Goal: Task Accomplishment & Management: Manage account settings

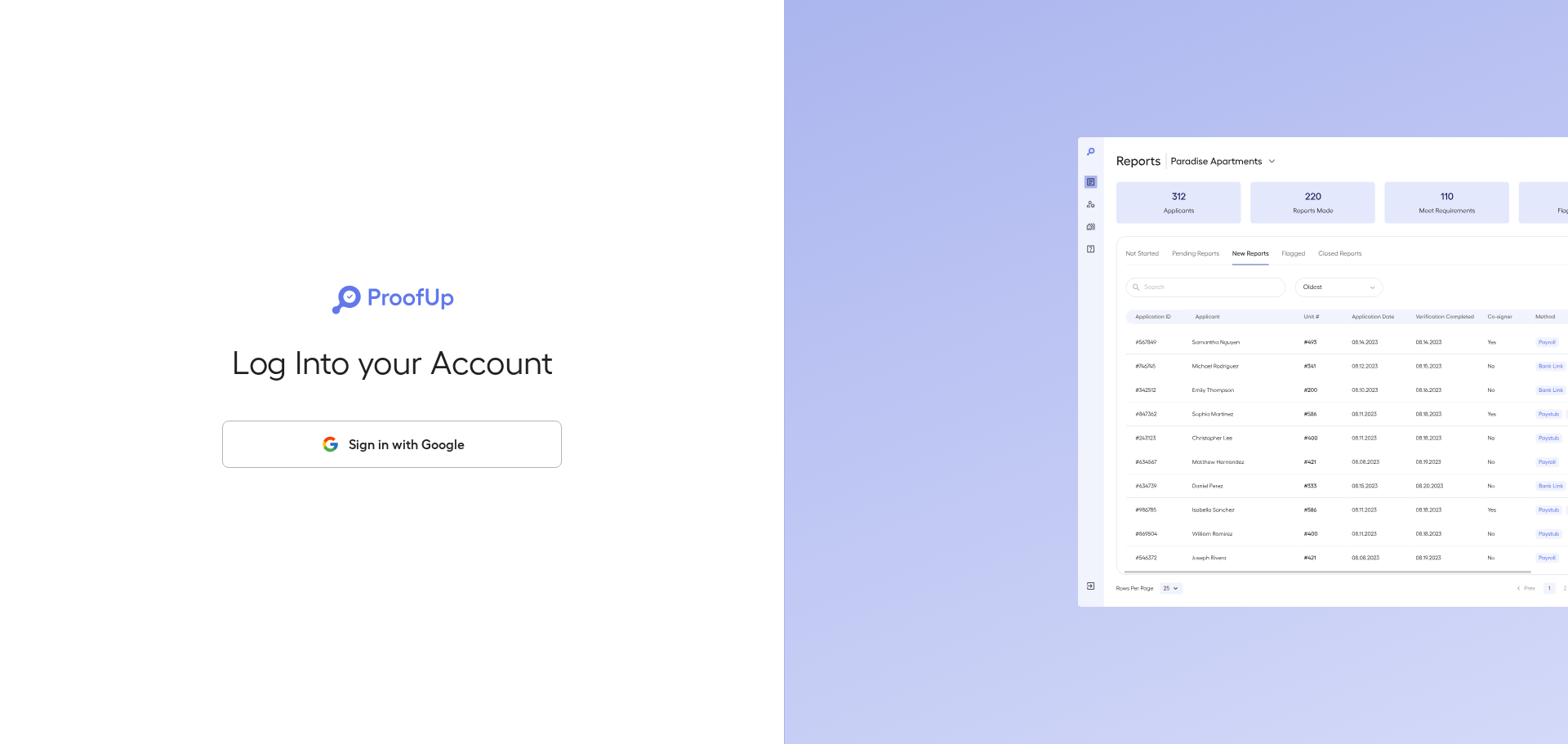
click at [341, 468] on div "Log Into your Account Sign in with Google" at bounding box center [392, 372] width 732 height 744
click at [356, 444] on button "Sign in with Google" at bounding box center [392, 444] width 340 height 47
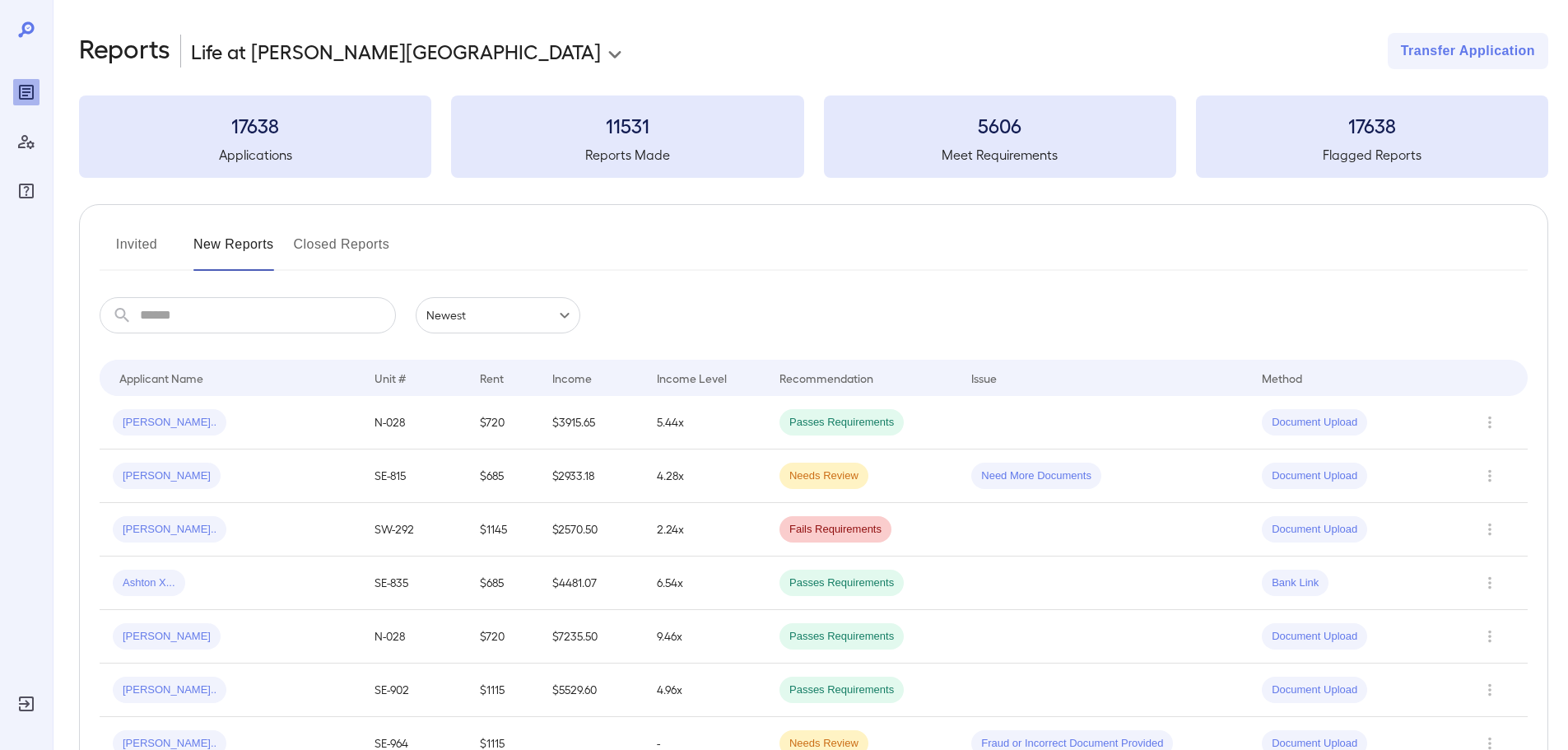
click at [262, 313] on input "text" at bounding box center [267, 315] width 256 height 36
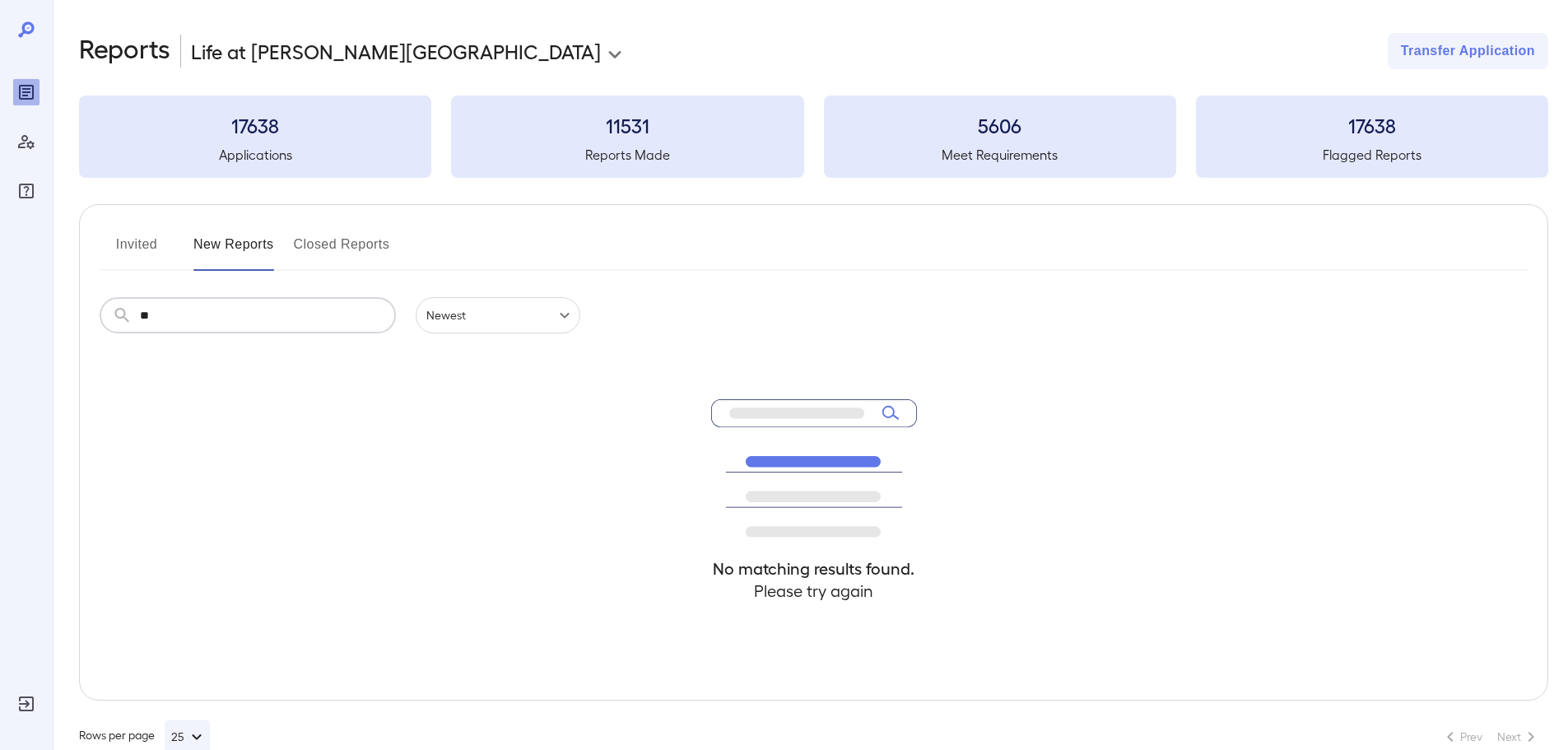
type input "*"
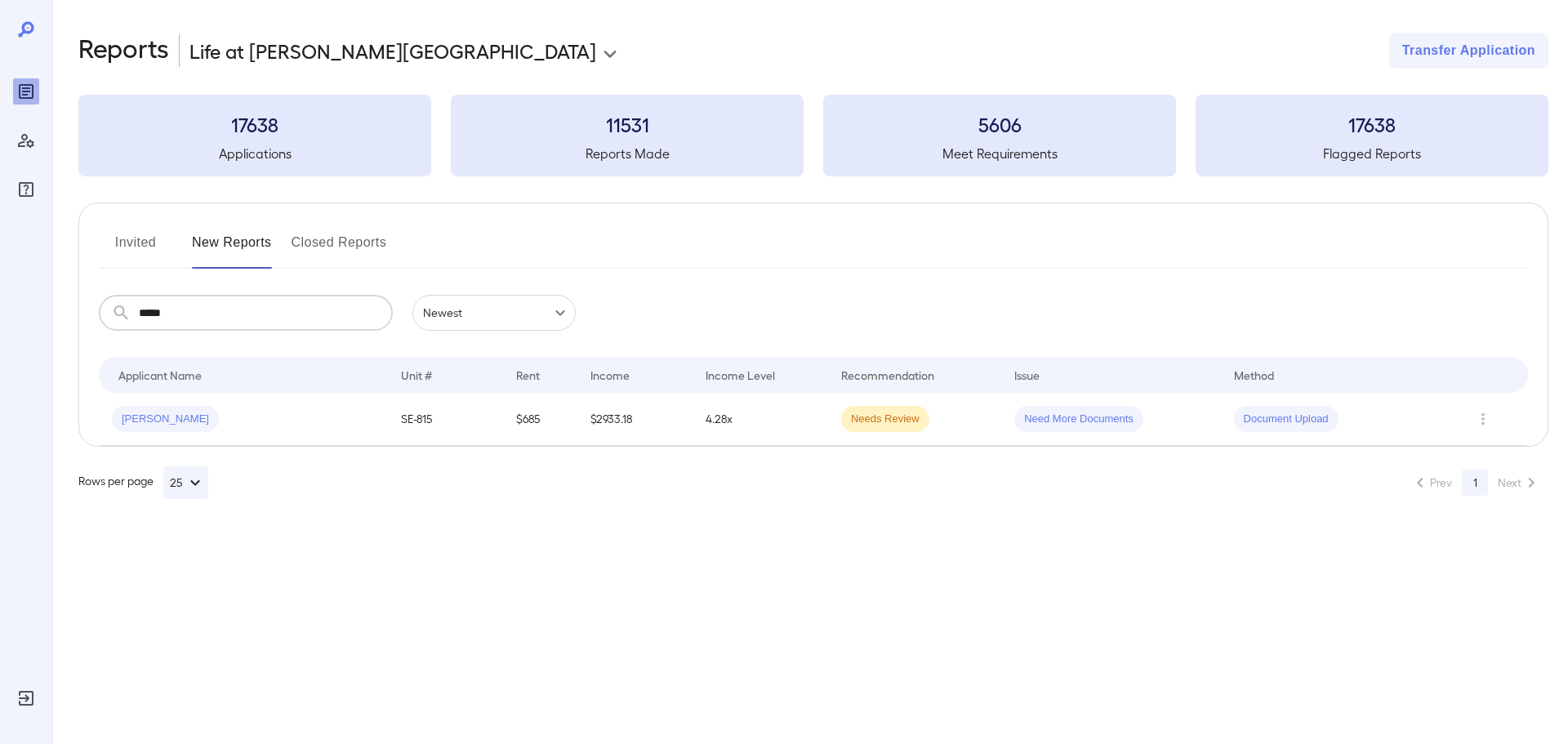
type input "*****"
click at [126, 258] on button "Invited" at bounding box center [135, 249] width 73 height 39
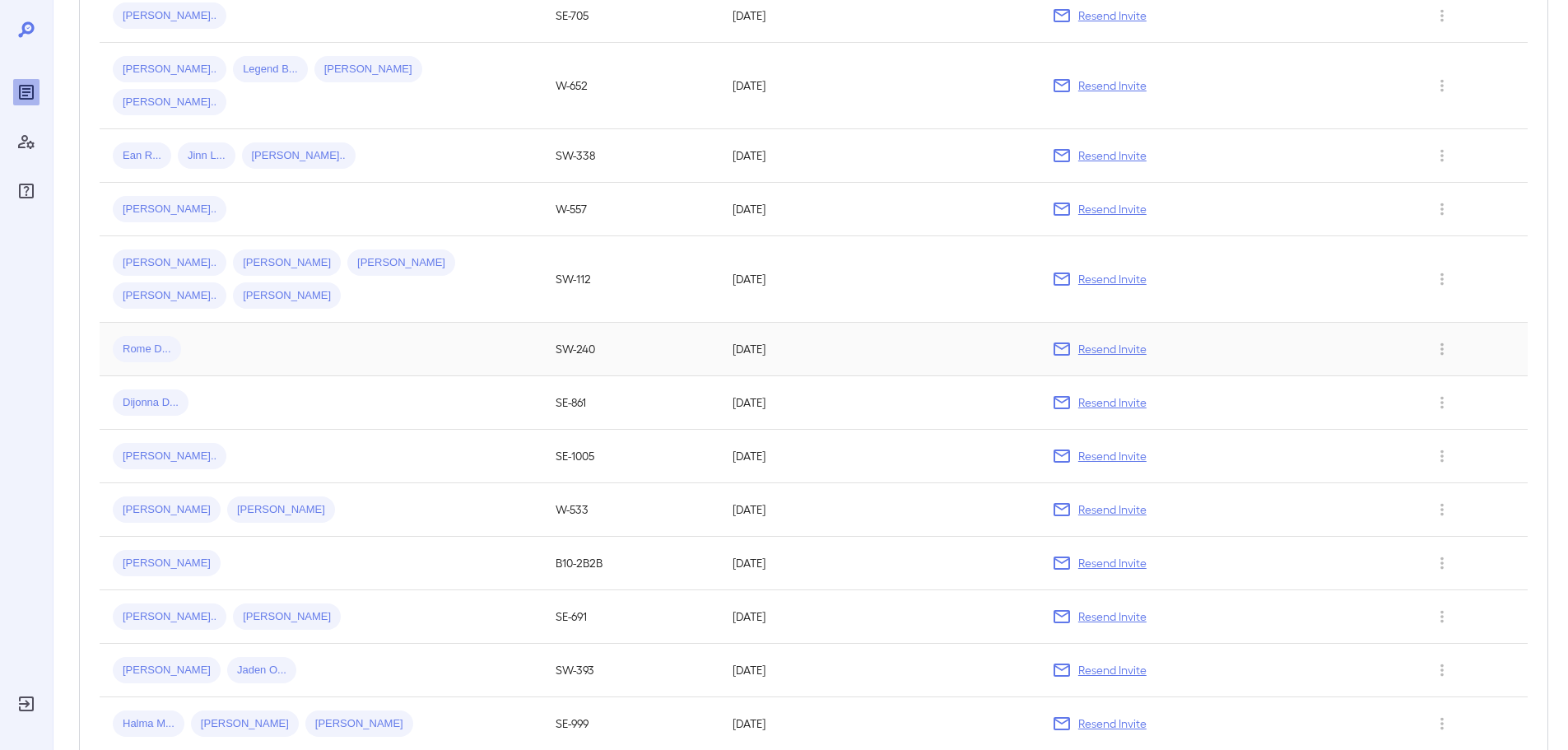
scroll to position [906, 0]
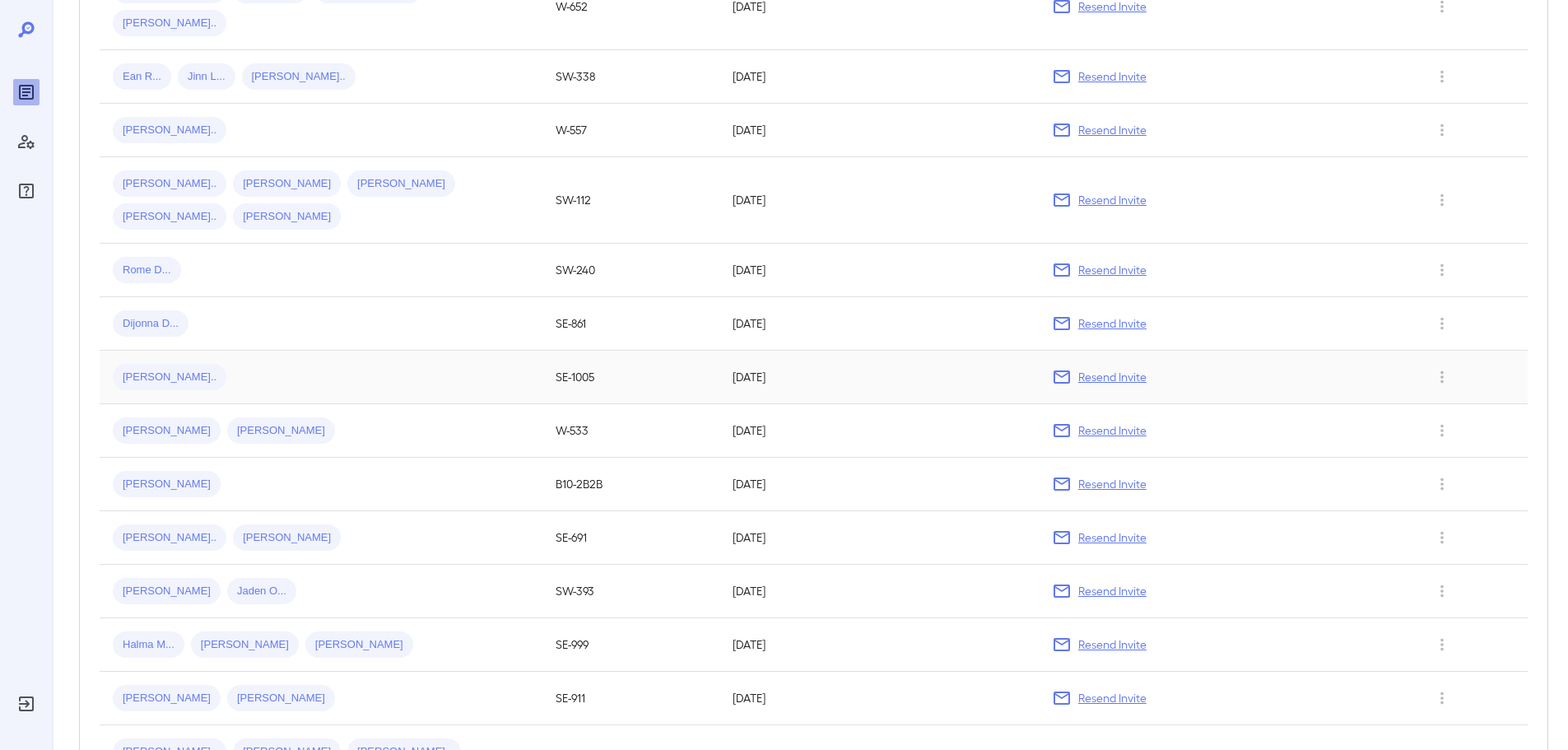
click at [140, 369] on span "[PERSON_NAME].." at bounding box center [169, 377] width 113 height 16
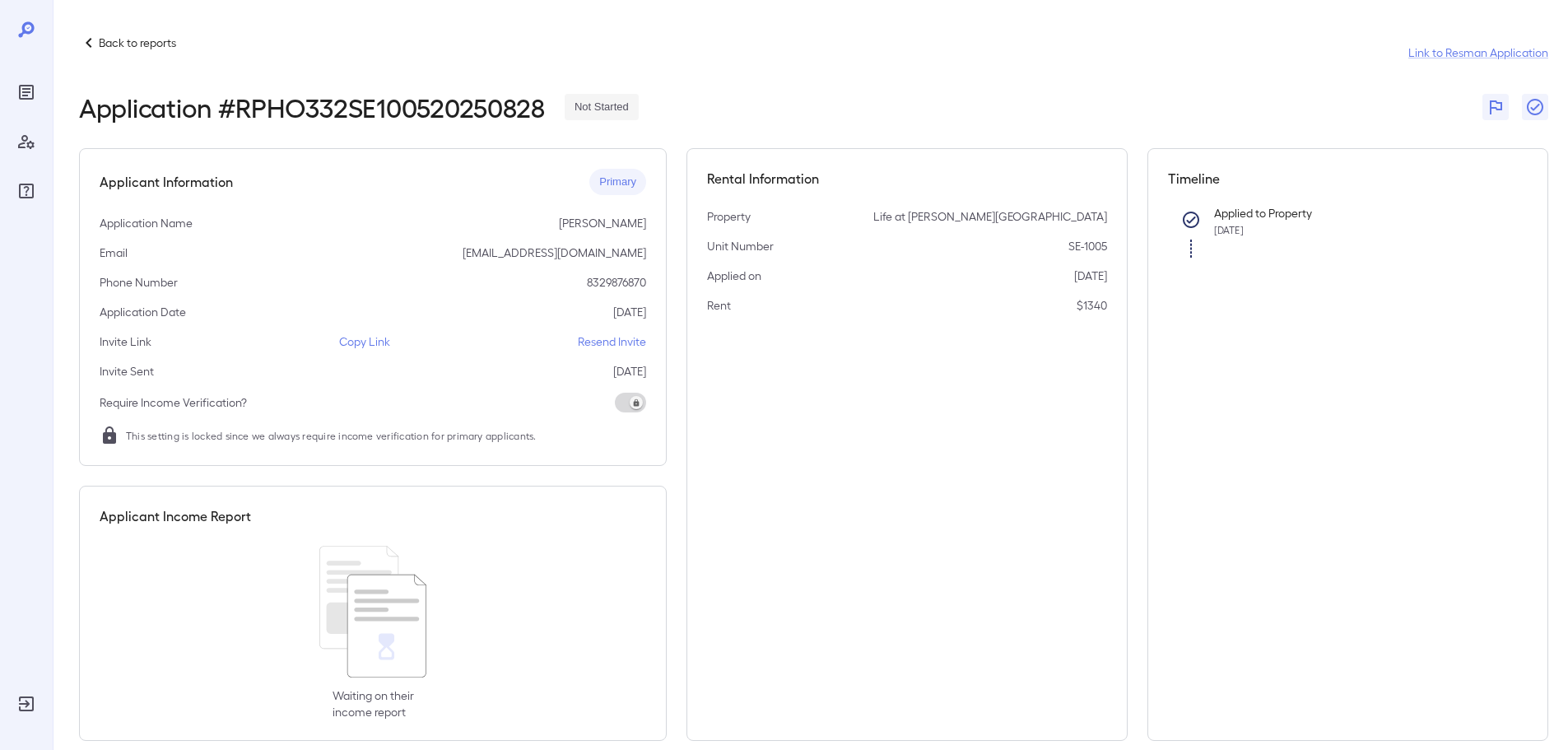
click at [601, 345] on p "Resend Invite" at bounding box center [612, 341] width 69 height 17
